Goal: Task Accomplishment & Management: Use online tool/utility

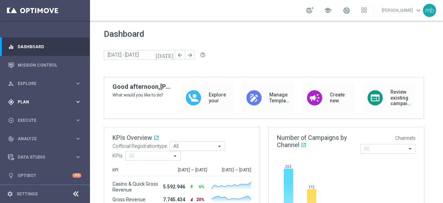
click at [77, 100] on icon "keyboard_arrow_right" at bounding box center [78, 101] width 7 height 7
click at [39, 115] on link "Target Groups" at bounding box center [45, 116] width 54 height 6
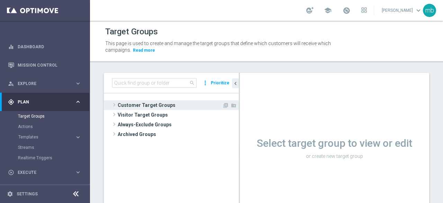
click at [114, 102] on span at bounding box center [114, 104] width 7 height 8
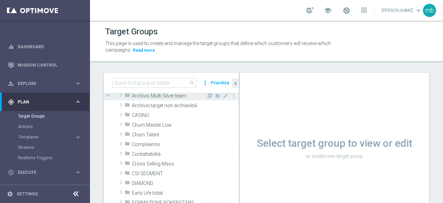
scroll to position [35, 0]
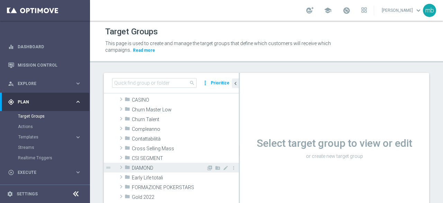
click at [121, 167] on span at bounding box center [121, 167] width 7 height 8
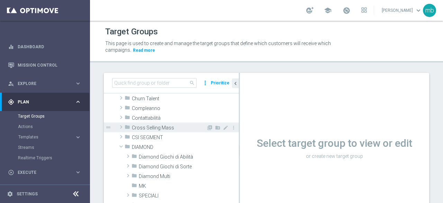
scroll to position [69, 0]
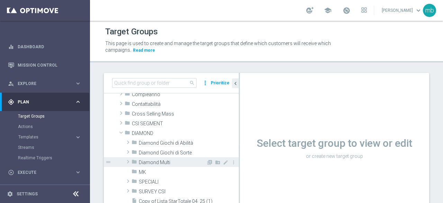
click at [127, 162] on span at bounding box center [128, 161] width 7 height 8
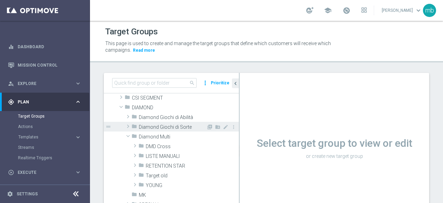
scroll to position [104, 0]
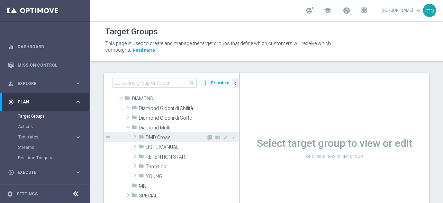
click at [135, 137] on span at bounding box center [135, 136] width 7 height 8
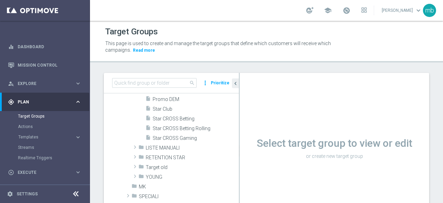
scroll to position [173, 0]
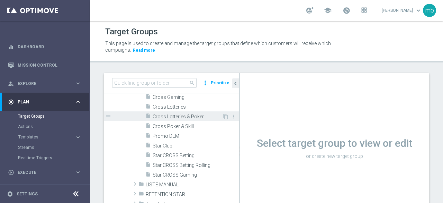
click at [160, 115] on span "Cross Lotteries & Poker" at bounding box center [188, 117] width 70 height 6
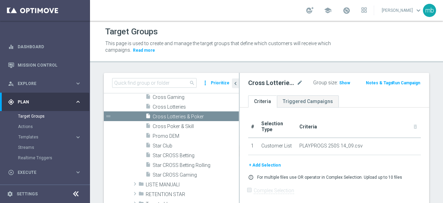
scroll to position [35, 0]
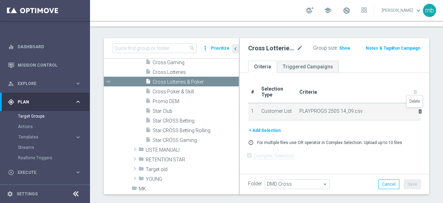
click at [418, 110] on icon "delete_forever" at bounding box center [421, 111] width 6 height 6
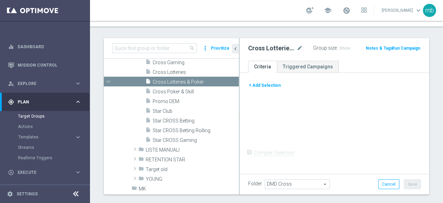
click at [270, 86] on button "+ Add Selection" at bounding box center [264, 85] width 33 height 8
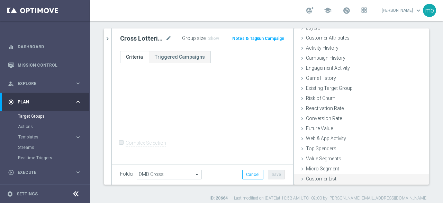
scroll to position [49, 0]
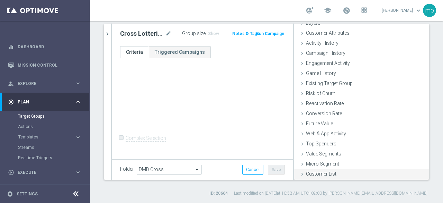
click at [322, 175] on span "Customer List" at bounding box center [321, 174] width 30 height 6
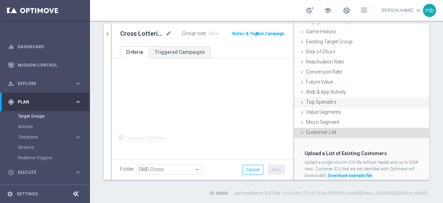
scroll to position [95, 0]
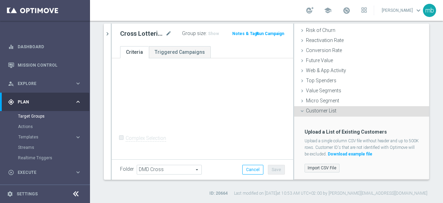
click at [321, 167] on label "Import CSV File" at bounding box center [322, 167] width 35 height 9
click at [0, 0] on input "Import CSV File" at bounding box center [0, 0] width 0 height 0
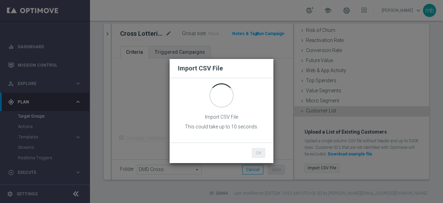
scroll to position [0, 0]
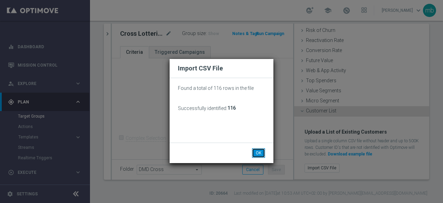
click at [263, 151] on button "OK" at bounding box center [258, 153] width 13 height 10
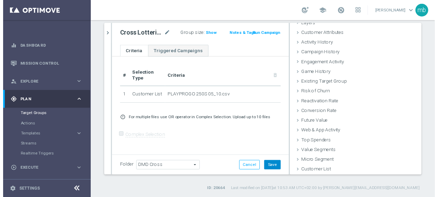
scroll to position [32, 0]
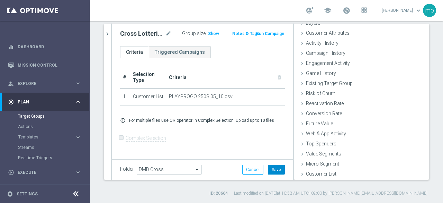
click at [277, 169] on button "Save" at bounding box center [276, 169] width 17 height 10
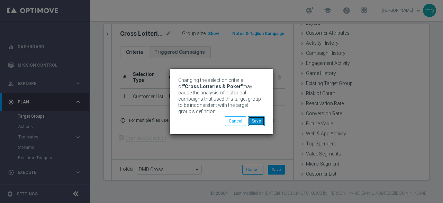
click at [257, 118] on button "Save" at bounding box center [256, 121] width 17 height 10
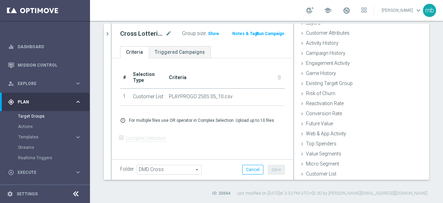
click at [271, 33] on button "Run Campaign" at bounding box center [270, 34] width 29 height 8
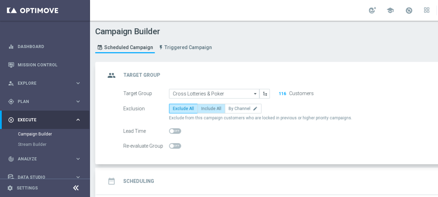
click at [213, 108] on span "Include All" at bounding box center [211, 108] width 20 height 5
click at [206, 108] on input "Include All" at bounding box center [203, 110] width 5 height 5
radio input "true"
click at [142, 182] on h2 "Scheduling" at bounding box center [138, 181] width 31 height 7
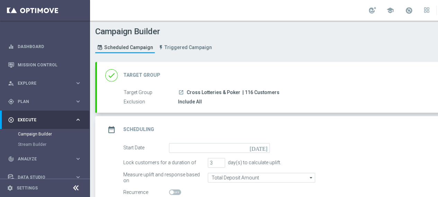
click at [265, 149] on icon "[DATE]" at bounding box center [260, 147] width 20 height 8
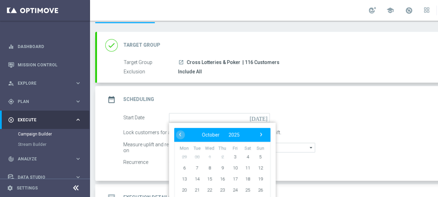
scroll to position [69, 0]
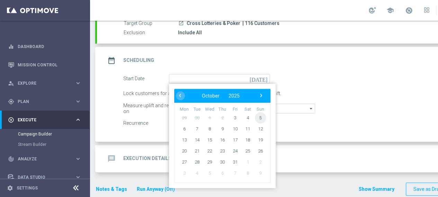
click at [260, 119] on span "5" at bounding box center [260, 117] width 11 height 11
type input "[DATE]"
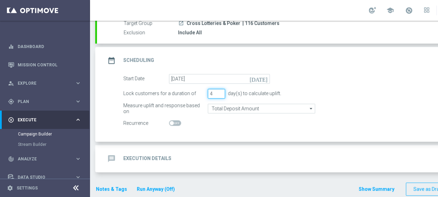
click at [219, 90] on input "4" at bounding box center [216, 94] width 17 height 10
click at [219, 90] on input "5" at bounding box center [216, 94] width 17 height 10
click at [219, 90] on input "6" at bounding box center [216, 94] width 17 height 10
type input "7"
click at [219, 90] on input "7" at bounding box center [216, 94] width 17 height 10
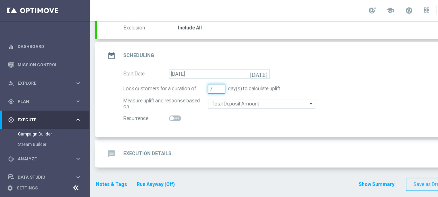
scroll to position [75, 0]
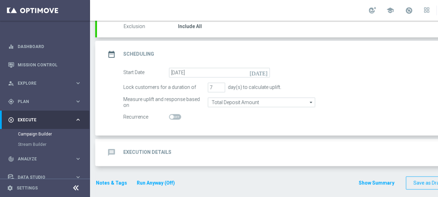
click at [151, 150] on h2 "Execution Details" at bounding box center [147, 152] width 48 height 7
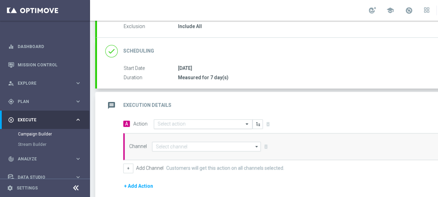
click at [185, 125] on input "text" at bounding box center [196, 125] width 77 height 6
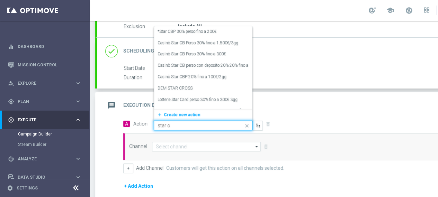
type input "star cr"
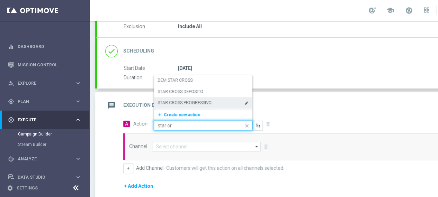
click at [189, 104] on label "STAR CROSS PROGRESSIVO" at bounding box center [185, 103] width 54 height 6
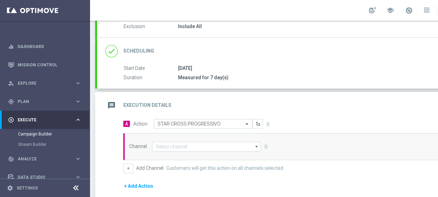
click at [255, 144] on icon "arrow_drop_down" at bounding box center [256, 146] width 7 height 9
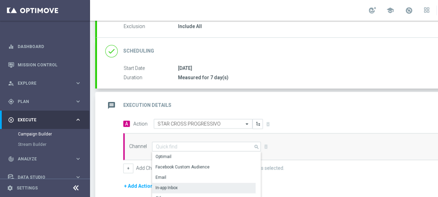
click at [167, 187] on div "In-app Inbox" at bounding box center [166, 188] width 22 height 6
type input "In-app Inbox"
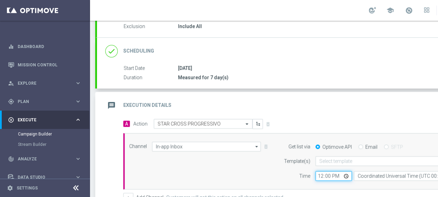
click at [346, 175] on input "12:00" at bounding box center [333, 176] width 36 height 10
type input "08:00"
click at [275, 166] on div "Get list via Optimove API Email SFTP Template(s) Select template Time 08:00 Coo…" at bounding box center [380, 161] width 211 height 39
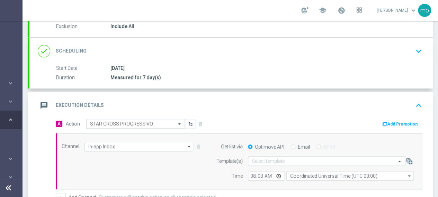
click at [394, 122] on button "Add Promotion" at bounding box center [401, 125] width 38 height 8
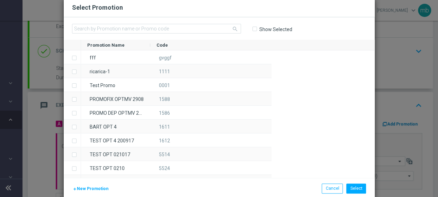
scroll to position [0, 68]
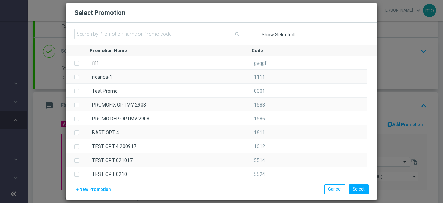
click at [99, 189] on span "New Promotion" at bounding box center [95, 189] width 32 height 5
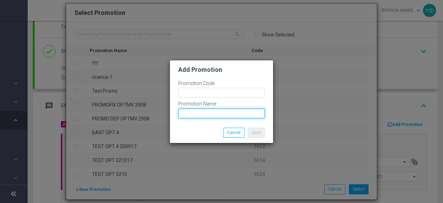
click at [216, 115] on input "text" at bounding box center [221, 113] width 87 height 10
paste input "PLAYPROGO 250S"
type input "PLAYPROGO 250S"
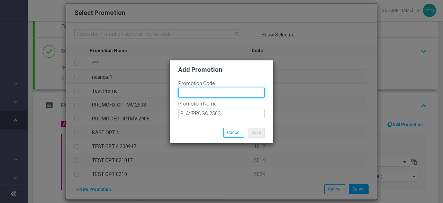
click at [186, 92] on input "text" at bounding box center [221, 93] width 87 height 10
paste input "335919"
type input "335919"
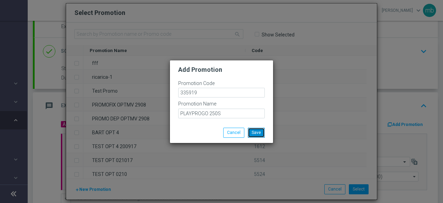
click at [260, 133] on button "Save" at bounding box center [256, 132] width 17 height 10
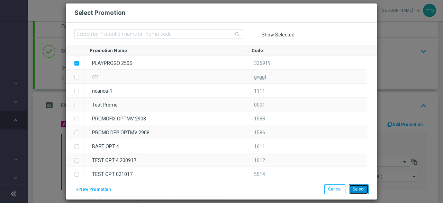
click at [361, 189] on button "Select" at bounding box center [359, 189] width 20 height 10
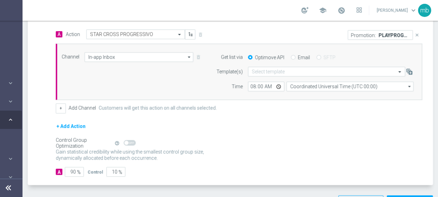
scroll to position [179, 0]
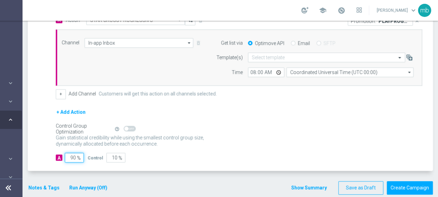
drag, startPoint x: 73, startPoint y: 156, endPoint x: 69, endPoint y: 157, distance: 4.3
click at [69, 157] on input "90" at bounding box center [74, 158] width 19 height 10
type input "1"
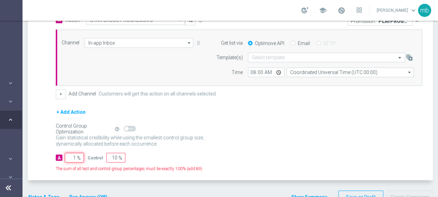
type input "99"
type input "10"
type input "90"
type input "100"
type input "0"
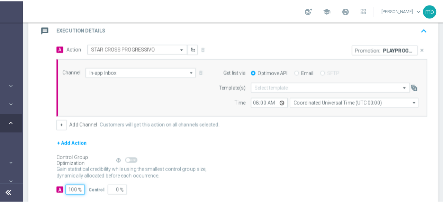
scroll to position [183, 0]
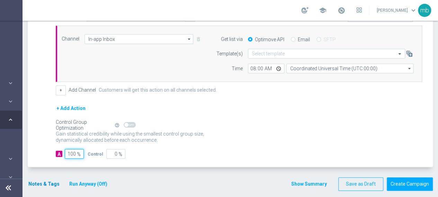
type input "100"
click at [34, 182] on button "Notes & Tags" at bounding box center [44, 184] width 33 height 9
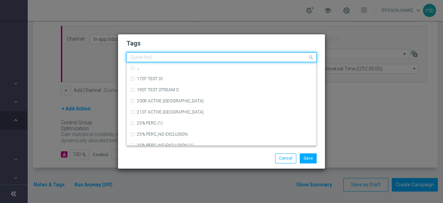
click at [155, 59] on input "text" at bounding box center [219, 58] width 178 height 6
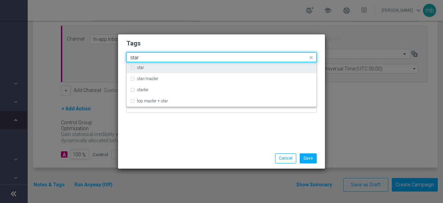
click at [140, 67] on label "star" at bounding box center [140, 67] width 7 height 4
type input "star"
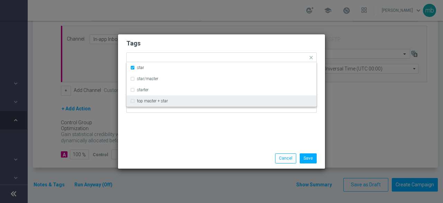
click at [148, 132] on div "Tags Quick find × star star star/master starter top master + star Notes" at bounding box center [221, 91] width 207 height 114
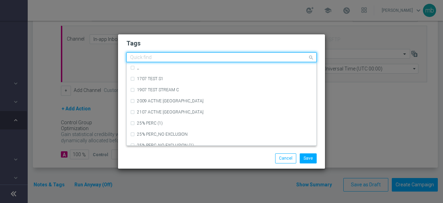
click at [167, 57] on input "text" at bounding box center [219, 58] width 178 height 6
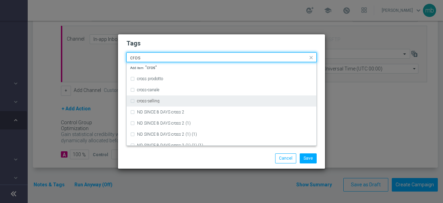
click at [152, 100] on label "cross-selling" at bounding box center [148, 101] width 23 height 4
type input "cros"
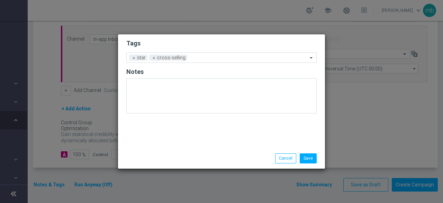
click at [152, 154] on div "Save Cancel" at bounding box center [221, 158] width 201 height 10
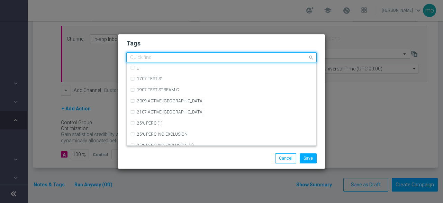
click at [220, 57] on input "text" at bounding box center [219, 58] width 178 height 6
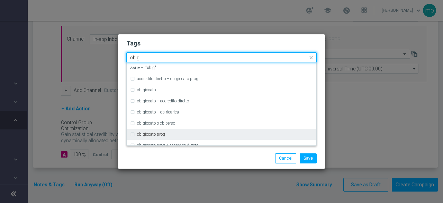
click at [172, 137] on div "cb giocato prog" at bounding box center [221, 133] width 183 height 11
type input "cb g"
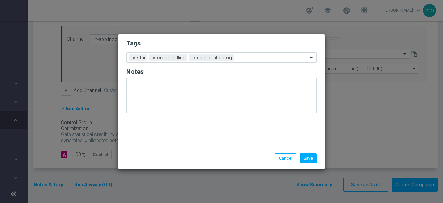
click at [179, 160] on div "Save Cancel" at bounding box center [221, 158] width 201 height 10
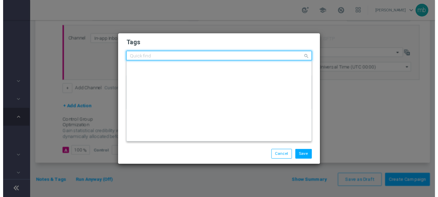
scroll to position [0, 0]
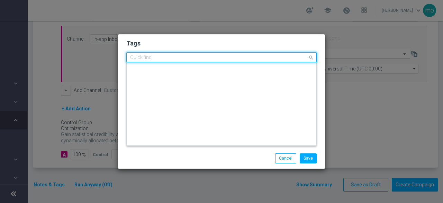
click at [238, 58] on input "text" at bounding box center [219, 58] width 178 height 6
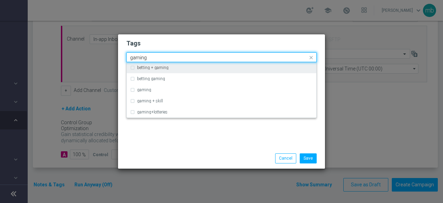
click at [173, 68] on div "betting + gaming" at bounding box center [225, 67] width 176 height 4
type input "gaming"
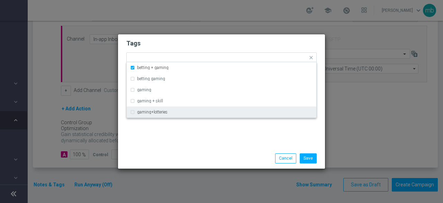
click at [176, 135] on div "Tags Quick find × star × cross-selling × cb giocato prog × betting + gaming bet…" at bounding box center [221, 91] width 207 height 114
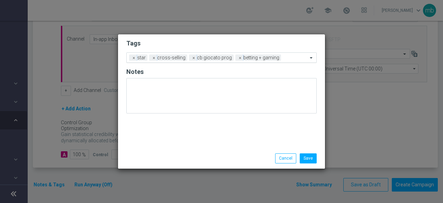
click at [286, 57] on input "text" at bounding box center [296, 58] width 24 height 6
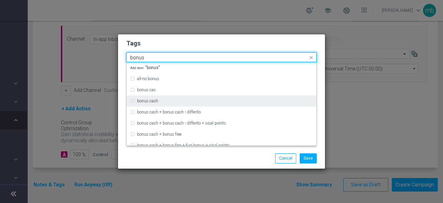
click at [207, 100] on div "bonus cash" at bounding box center [225, 101] width 176 height 4
type input "bonus"
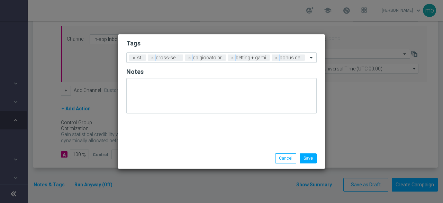
click at [199, 157] on div "Save Cancel" at bounding box center [255, 158] width 134 height 10
click at [306, 158] on button "Save" at bounding box center [308, 158] width 17 height 10
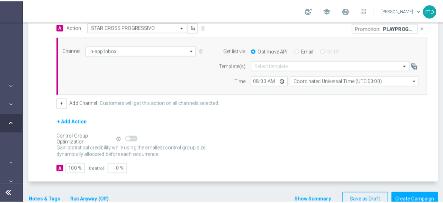
scroll to position [183, 0]
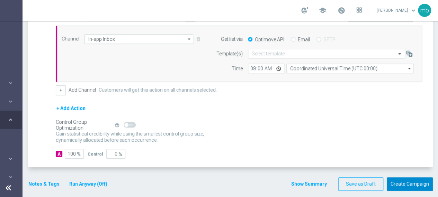
click at [403, 183] on button "Create Campaign" at bounding box center [410, 185] width 46 height 14
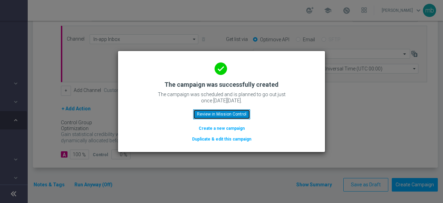
click at [215, 115] on button "Review in Mission Control" at bounding box center [221, 114] width 57 height 10
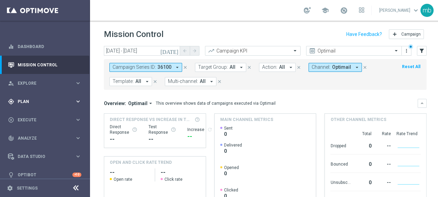
click at [76, 101] on icon "keyboard_arrow_right" at bounding box center [78, 101] width 7 height 7
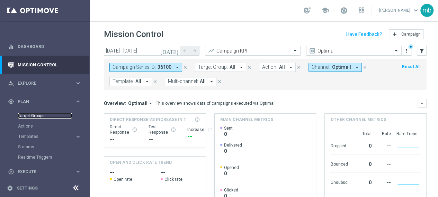
click at [30, 117] on link "Target Groups" at bounding box center [45, 116] width 54 height 6
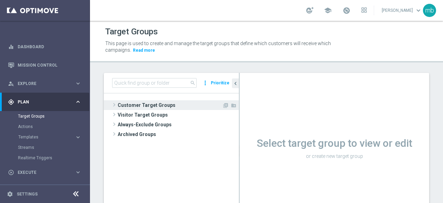
click at [113, 102] on span at bounding box center [114, 104] width 7 height 8
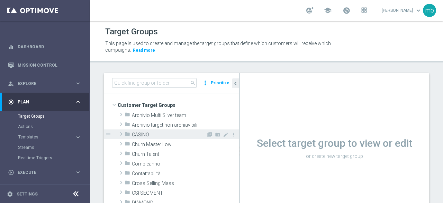
scroll to position [35, 0]
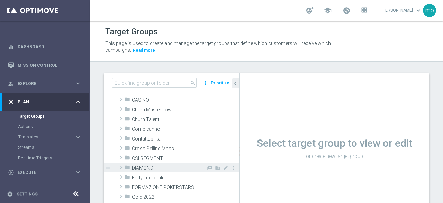
click at [121, 167] on span at bounding box center [121, 167] width 7 height 8
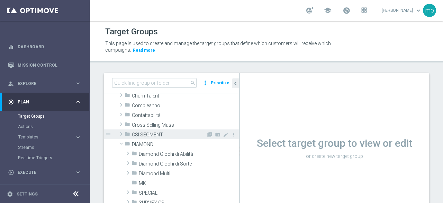
scroll to position [69, 0]
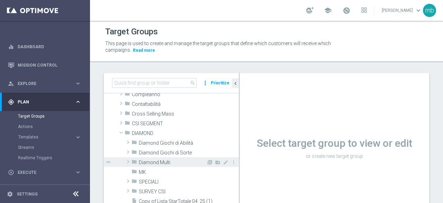
click at [127, 161] on span at bounding box center [128, 161] width 7 height 8
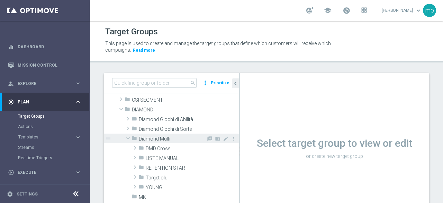
scroll to position [104, 0]
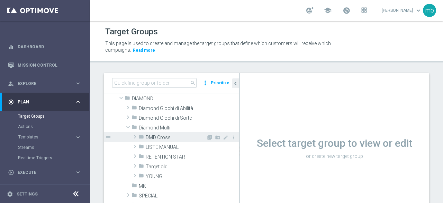
click at [134, 136] on span at bounding box center [135, 136] width 7 height 8
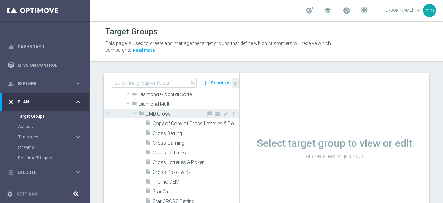
scroll to position [139, 0]
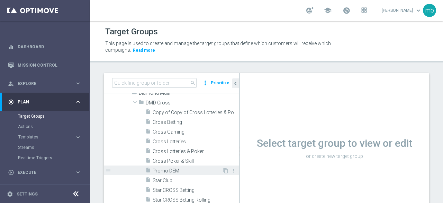
click at [165, 168] on span "Promo DEM" at bounding box center [188, 171] width 70 height 6
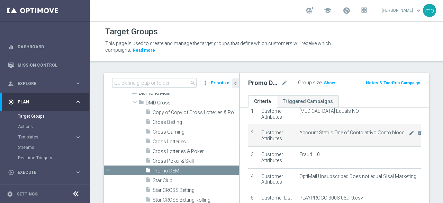
scroll to position [69, 0]
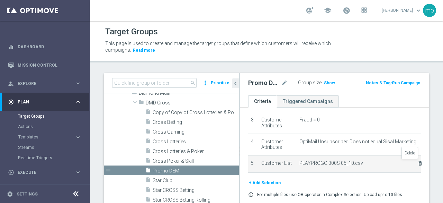
click at [418, 162] on icon "delete_forever" at bounding box center [421, 163] width 6 height 6
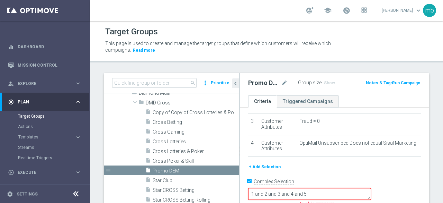
scroll to position [56, 0]
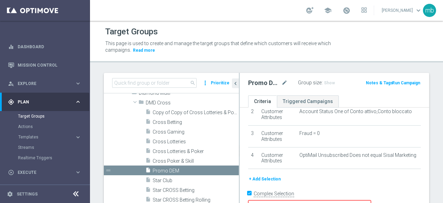
click at [264, 178] on button "+ Add Selection" at bounding box center [264, 179] width 33 height 8
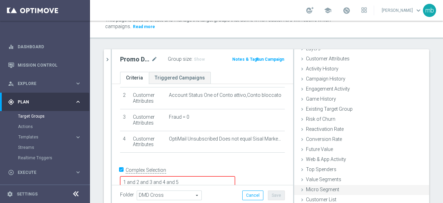
scroll to position [49, 0]
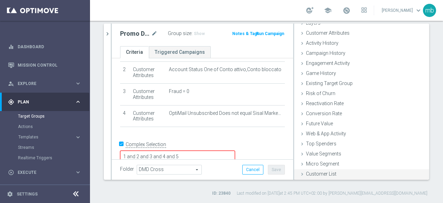
click at [315, 174] on span "Customer List" at bounding box center [321, 174] width 30 height 6
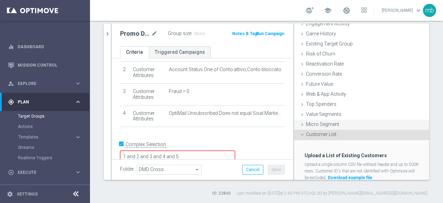
scroll to position [95, 0]
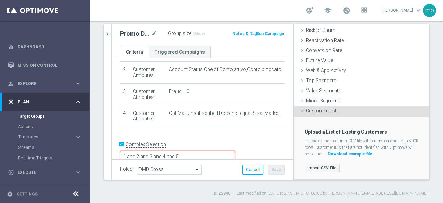
click at [320, 164] on label "Import CSV File" at bounding box center [322, 167] width 35 height 9
click at [0, 0] on input "Import CSV File" at bounding box center [0, 0] width 0 height 0
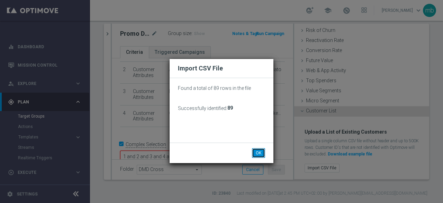
click at [256, 153] on button "OK" at bounding box center [258, 153] width 13 height 10
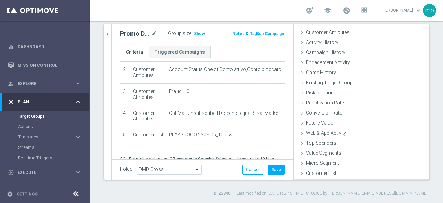
scroll to position [32, 0]
click at [273, 168] on button "Save" at bounding box center [276, 169] width 17 height 10
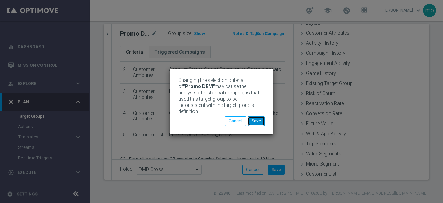
click at [258, 118] on button "Save" at bounding box center [256, 121] width 17 height 10
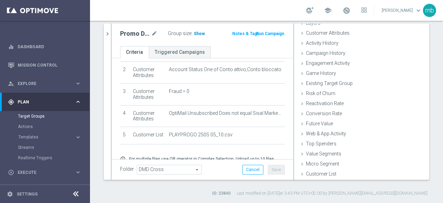
click at [196, 33] on span "Show" at bounding box center [199, 33] width 11 height 5
click at [194, 34] on span "86" at bounding box center [197, 34] width 6 height 7
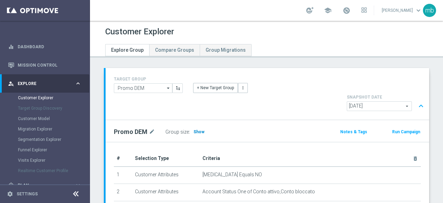
click at [197, 129] on span "Show" at bounding box center [199, 131] width 11 height 5
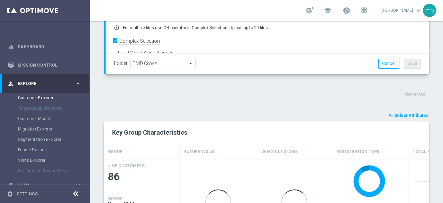
scroll to position [296, 0]
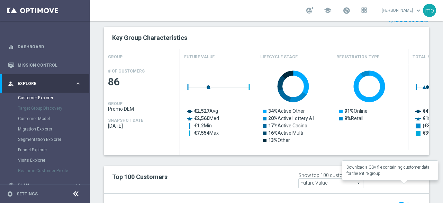
click at [410, 202] on span "Export" at bounding box center [413, 204] width 13 height 5
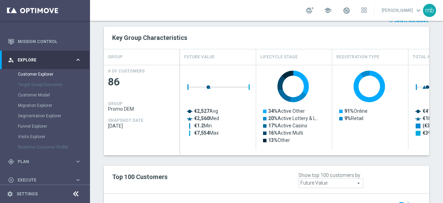
scroll to position [35, 0]
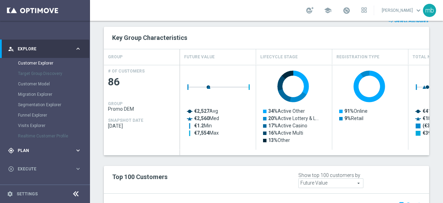
click at [54, 149] on span "Plan" at bounding box center [46, 150] width 57 height 4
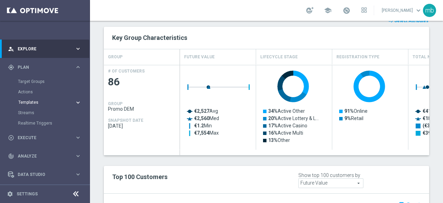
click at [31, 100] on span "Templates" at bounding box center [43, 102] width 50 height 4
click at [32, 114] on link "Optimail" at bounding box center [46, 113] width 51 height 6
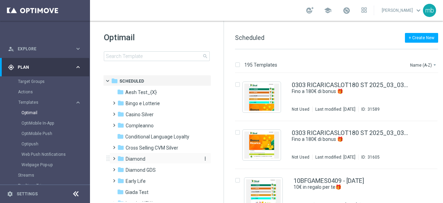
click at [127, 158] on span "Diamond" at bounding box center [136, 158] width 20 height 6
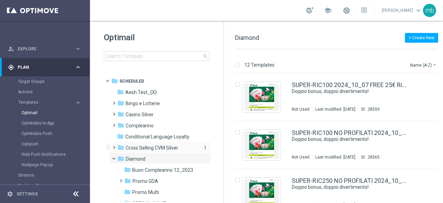
scroll to position [35, 0]
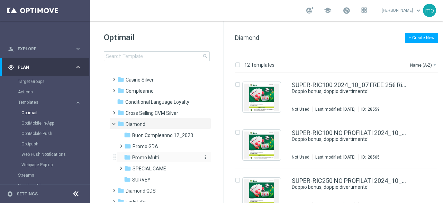
click at [150, 158] on span "Promo Multi" at bounding box center [145, 157] width 27 height 6
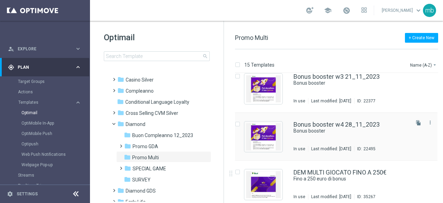
scroll to position [139, 0]
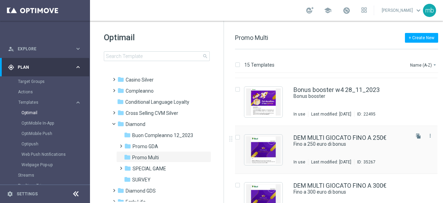
click at [336, 150] on div "DEM MULTI GIOCATO FINO A 250€ Fino a 250 euro di bonus In use Last modified: Fr…" at bounding box center [351, 149] width 115 height 30
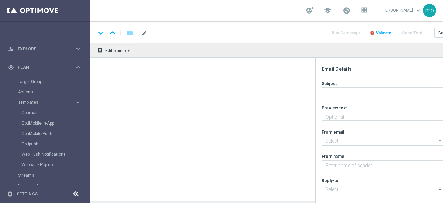
type textarea "Tutti i giochi"
type input "giochi@comunicazioni.sisal.it"
type textarea "Sisal"
type input "teamvip@sisal.it"
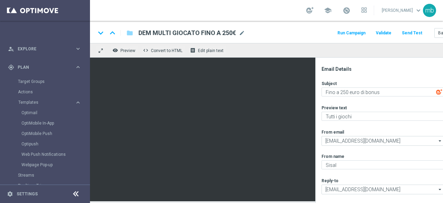
click at [358, 32] on button "Run Campaign" at bounding box center [352, 32] width 30 height 9
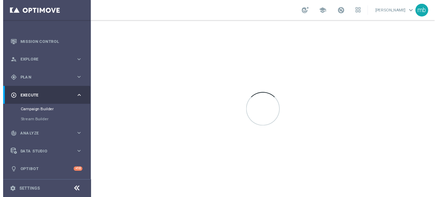
scroll to position [22, 0]
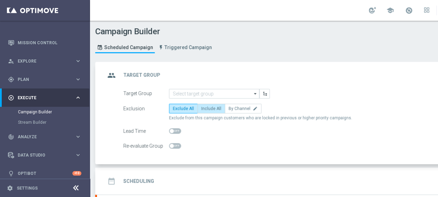
click at [209, 110] on span "Include All" at bounding box center [211, 108] width 20 height 5
click at [206, 110] on input "Include All" at bounding box center [203, 110] width 5 height 5
radio input "true"
click at [255, 92] on icon "arrow_drop_down" at bounding box center [255, 93] width 7 height 9
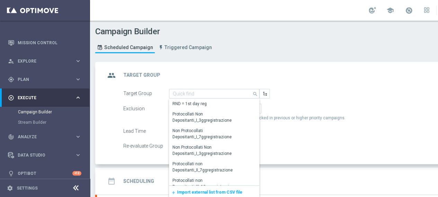
click at [209, 191] on span "Import external list from CSV file" at bounding box center [209, 192] width 65 height 5
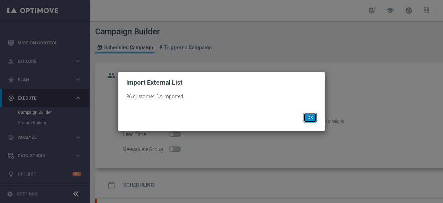
click at [310, 117] on button "OK" at bounding box center [310, 118] width 13 height 10
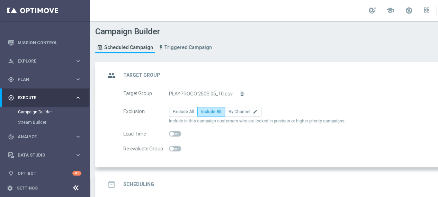
click at [146, 184] on h2 "Scheduling" at bounding box center [138, 184] width 31 height 7
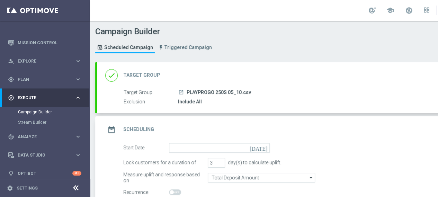
click at [264, 146] on icon "[DATE]" at bounding box center [260, 147] width 20 height 8
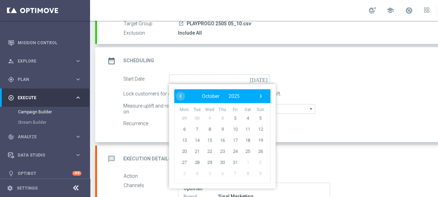
scroll to position [69, 0]
click at [257, 115] on span "5" at bounding box center [260, 117] width 11 height 11
type input "[DATE]"
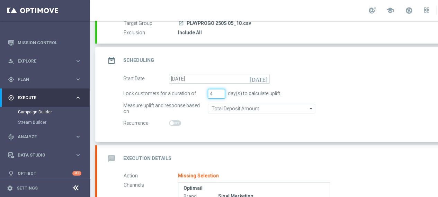
click at [221, 92] on input "4" at bounding box center [216, 94] width 17 height 10
click at [221, 92] on input "5" at bounding box center [216, 94] width 17 height 10
click at [221, 92] on input "6" at bounding box center [216, 94] width 17 height 10
type input "7"
click at [221, 92] on input "7" at bounding box center [216, 94] width 17 height 10
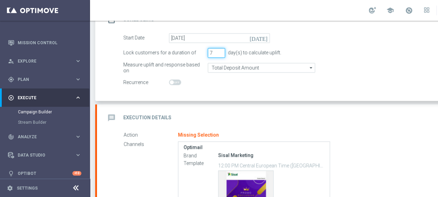
scroll to position [104, 0]
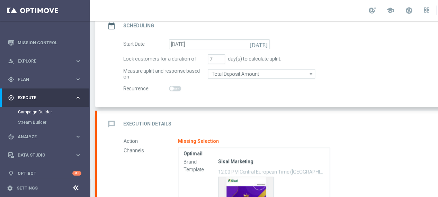
click at [132, 121] on h2 "Execution Details" at bounding box center [147, 124] width 48 height 7
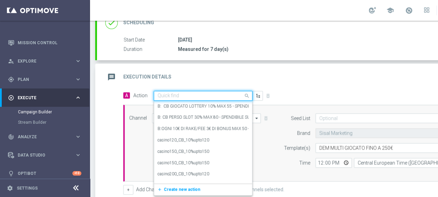
click at [232, 93] on input "text" at bounding box center [196, 96] width 77 height 6
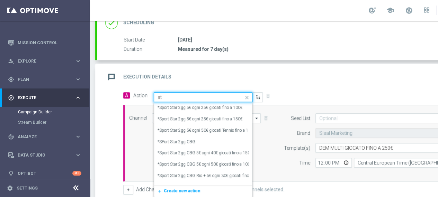
type input "s"
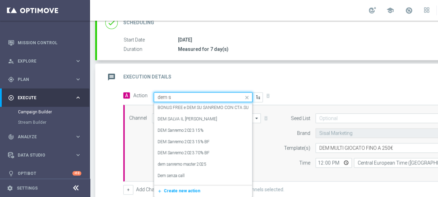
type input "dem st"
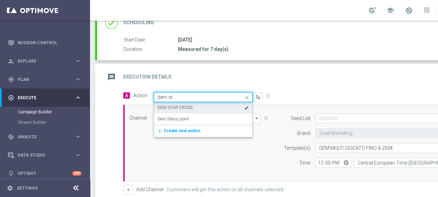
click at [204, 107] on div "DEM STAR CROSS edit" at bounding box center [203, 107] width 91 height 11
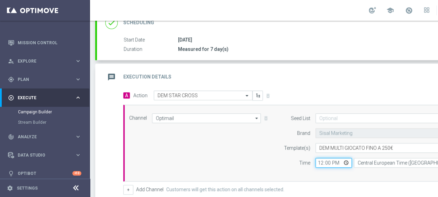
click at [346, 163] on input "12:00" at bounding box center [333, 163] width 36 height 10
type input "12:30"
click at [234, 154] on div "Channel Optimail Optimail arrow_drop_down Drag here to set row groups Drag here…" at bounding box center [305, 144] width 362 height 60
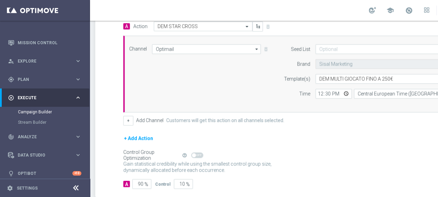
scroll to position [203, 0]
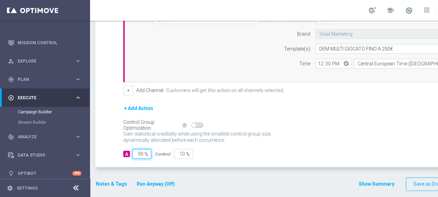
drag, startPoint x: 143, startPoint y: 153, endPoint x: 131, endPoint y: 153, distance: 12.1
click at [131, 153] on div "A 90 %" at bounding box center [136, 154] width 26 height 10
type input "1"
type input "99"
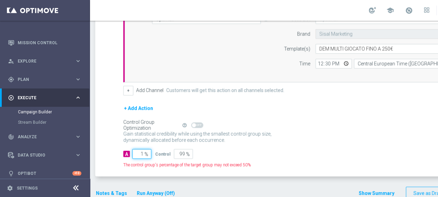
type input "10"
type input "90"
type input "100"
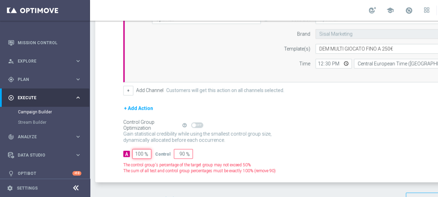
type input "0"
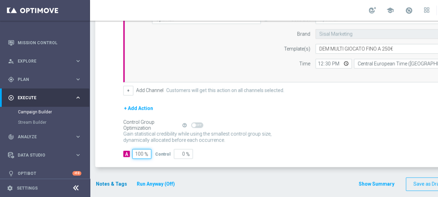
type input "100"
click at [106, 182] on button "Notes & Tags" at bounding box center [111, 184] width 33 height 9
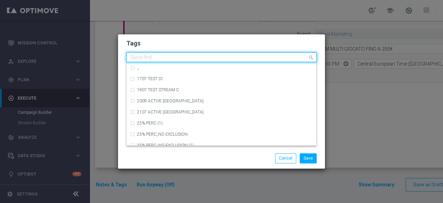
click at [164, 58] on input "text" at bounding box center [219, 58] width 178 height 6
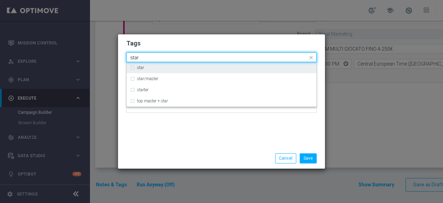
click at [145, 68] on div "star" at bounding box center [225, 67] width 176 height 4
type input "star"
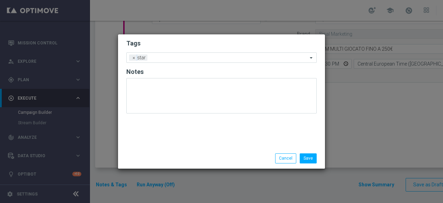
click at [161, 144] on div "Tags Add a new tag × star Notes" at bounding box center [221, 91] width 207 height 114
click at [178, 58] on input "text" at bounding box center [229, 58] width 158 height 6
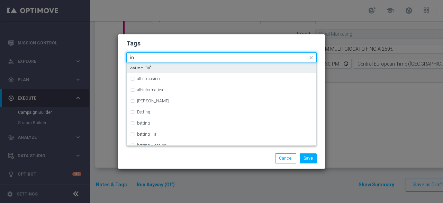
type input "i"
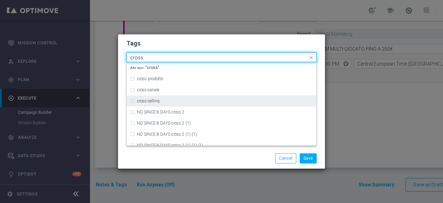
click at [159, 98] on div "cross-selling" at bounding box center [221, 100] width 183 height 11
type input "cross"
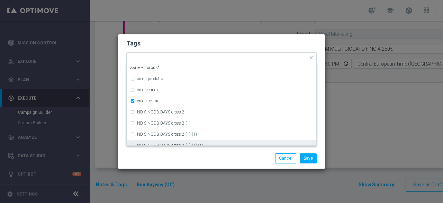
click at [175, 160] on div "Save Cancel" at bounding box center [221, 158] width 201 height 10
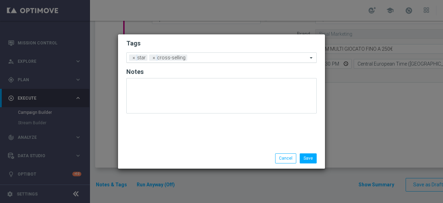
click at [198, 56] on input "text" at bounding box center [249, 58] width 118 height 6
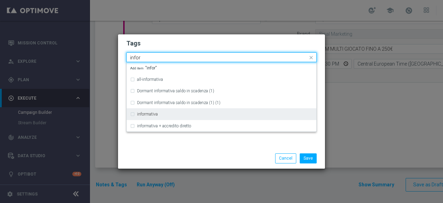
click at [175, 113] on div "informativa" at bounding box center [225, 114] width 176 height 4
type input "infor"
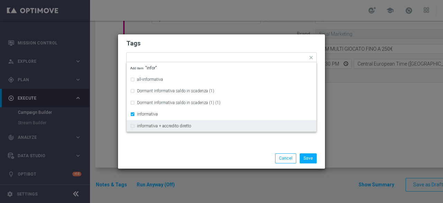
click at [186, 153] on div at bounding box center [154, 153] width 67 height 0
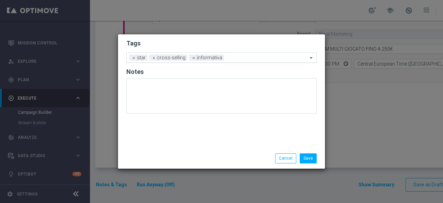
click at [237, 58] on input "text" at bounding box center [267, 58] width 81 height 6
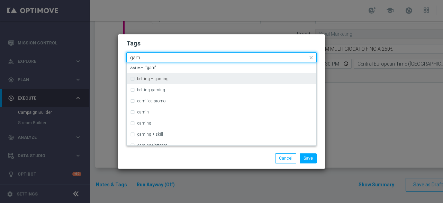
click at [200, 77] on div "betting + gaming" at bounding box center [221, 78] width 183 height 11
type input "gam"
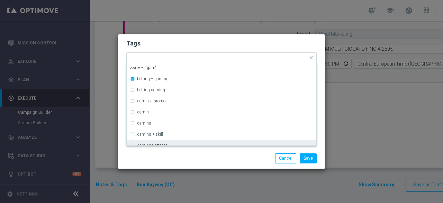
click at [198, 157] on div "Save Cancel" at bounding box center [255, 158] width 134 height 10
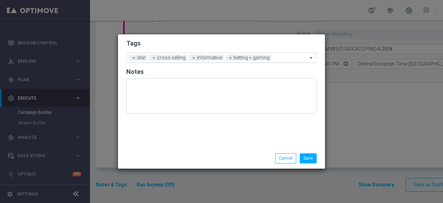
click at [282, 59] on input "text" at bounding box center [291, 58] width 34 height 6
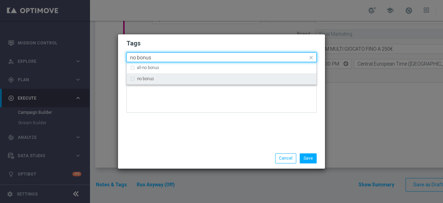
click at [211, 78] on div "no bonus" at bounding box center [225, 79] width 176 height 4
type input "no bonus"
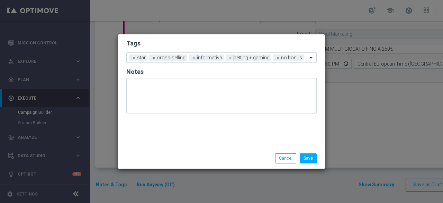
drag, startPoint x: 200, startPoint y: 154, endPoint x: 237, endPoint y: 154, distance: 37.4
click at [200, 154] on div "Save Cancel" at bounding box center [255, 158] width 134 height 10
click at [306, 154] on button "Save" at bounding box center [308, 158] width 17 height 10
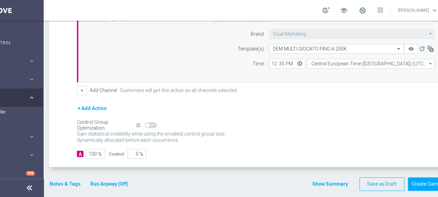
scroll to position [0, 73]
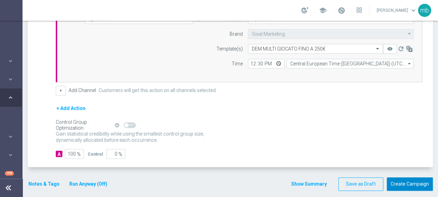
click at [393, 181] on button "Create Campaign" at bounding box center [410, 185] width 46 height 14
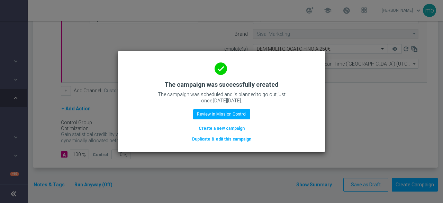
click at [238, 119] on div "done The campaign was successfully created The campaign was scheduled and is pl…" at bounding box center [221, 99] width 190 height 85
click at [232, 109] on button "Review in Mission Control" at bounding box center [221, 114] width 57 height 10
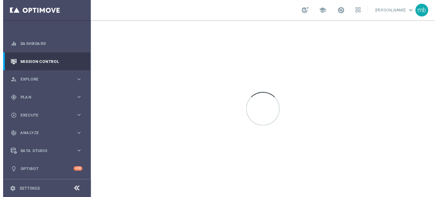
scroll to position [1, 0]
